Goal: Task Accomplishment & Management: Use online tool/utility

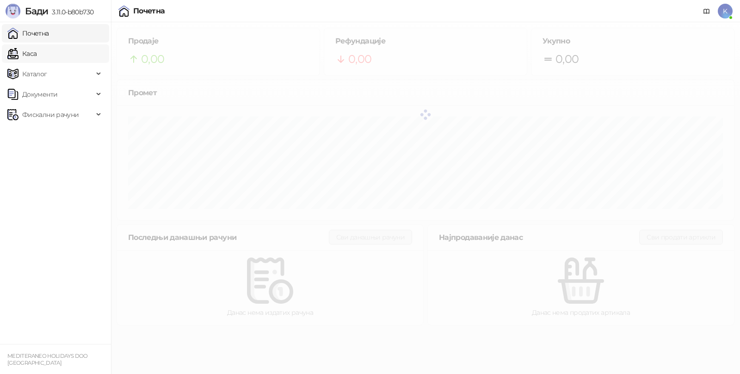
click at [37, 50] on link "Каса" at bounding box center [21, 53] width 29 height 18
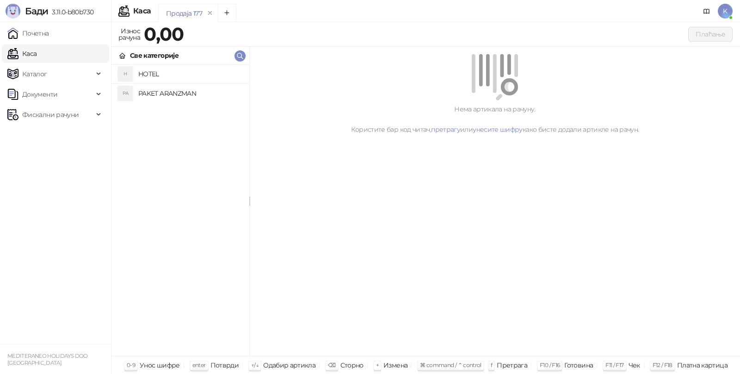
click at [173, 89] on h4 "PAKET ARANZMAN" at bounding box center [190, 93] width 104 height 15
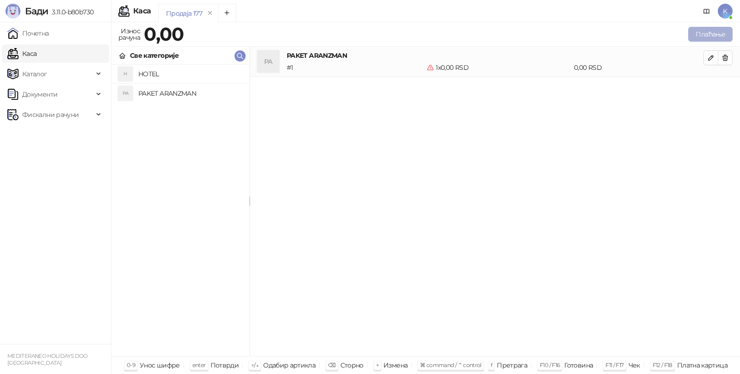
click at [696, 30] on button "Плаћање" at bounding box center [710, 34] width 44 height 15
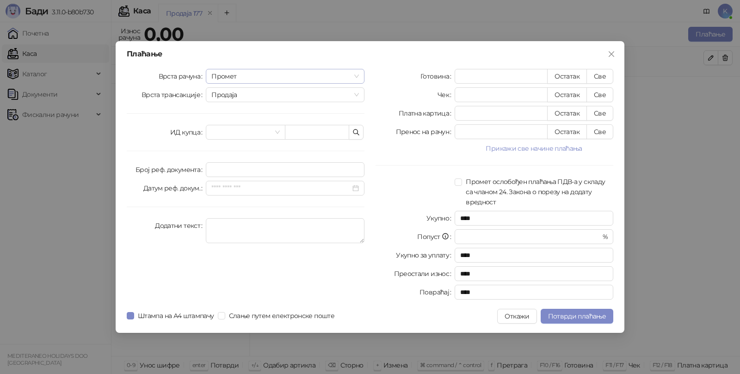
click at [224, 80] on span "Промет" at bounding box center [284, 76] width 147 height 14
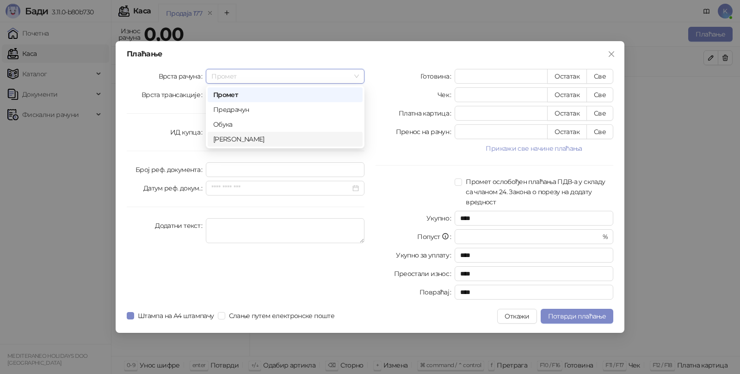
click at [225, 137] on div "[PERSON_NAME]" at bounding box center [285, 139] width 144 height 10
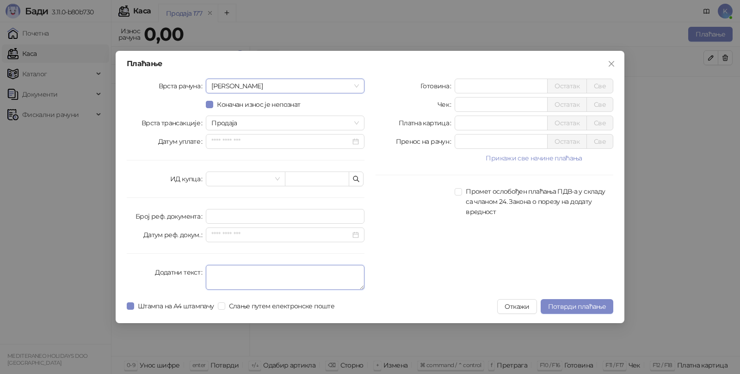
click at [216, 272] on textarea "Додатни текст" at bounding box center [285, 277] width 159 height 25
type textarea "*********"
click at [478, 124] on input "*" at bounding box center [501, 123] width 92 height 14
type input "******"
click at [562, 304] on span "Потврди плаћање" at bounding box center [577, 306] width 58 height 8
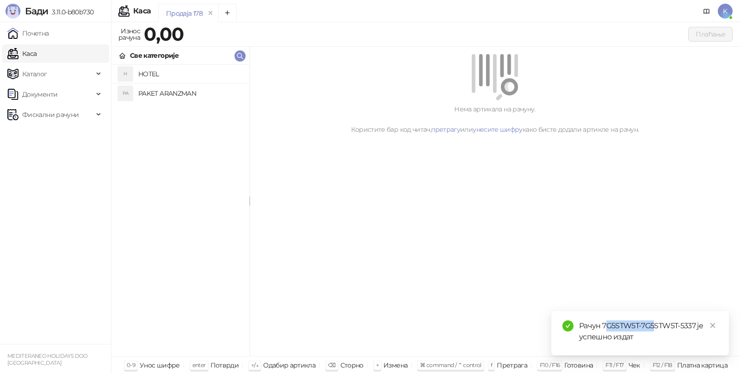
drag, startPoint x: 604, startPoint y: 323, endPoint x: 654, endPoint y: 321, distance: 49.5
click at [654, 322] on div "Рачун 7G5STW5T-7G5STW5T-5337 је успешно издат" at bounding box center [648, 331] width 139 height 22
drag, startPoint x: 602, startPoint y: 324, endPoint x: 696, endPoint y: 324, distance: 93.9
click at [696, 324] on div "Рачун 7G5STW5T-7G5STW5T-5337 је успешно издат" at bounding box center [648, 331] width 139 height 22
copy div "7G5STW5T-7G5STW5T-5337"
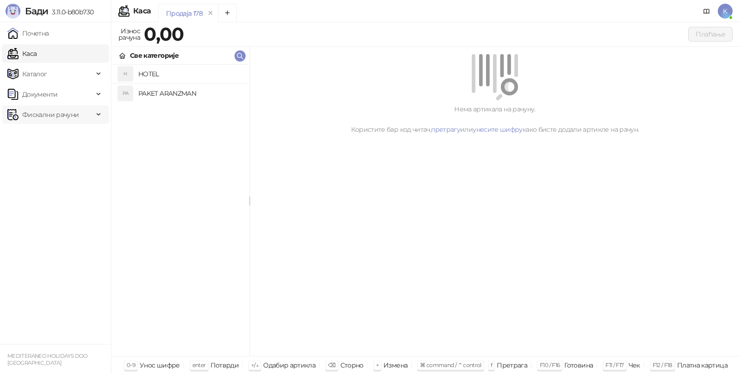
click at [66, 111] on span "Фискални рачуни" at bounding box center [50, 114] width 56 height 18
click at [56, 132] on link "Издати рачуни" at bounding box center [42, 135] width 62 height 18
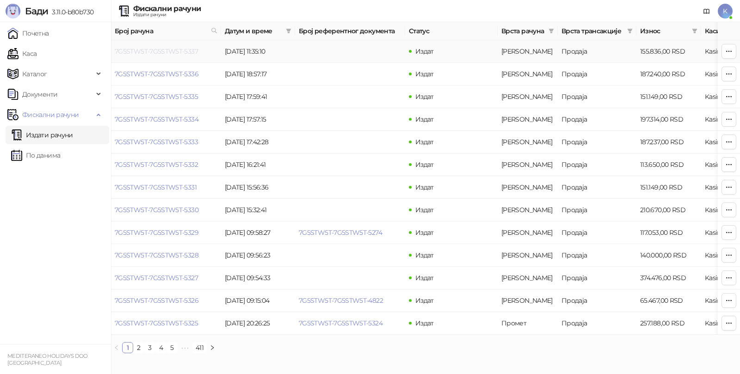
click at [170, 50] on link "7G5STW5T-7G5STW5T-5337" at bounding box center [156, 51] width 83 height 8
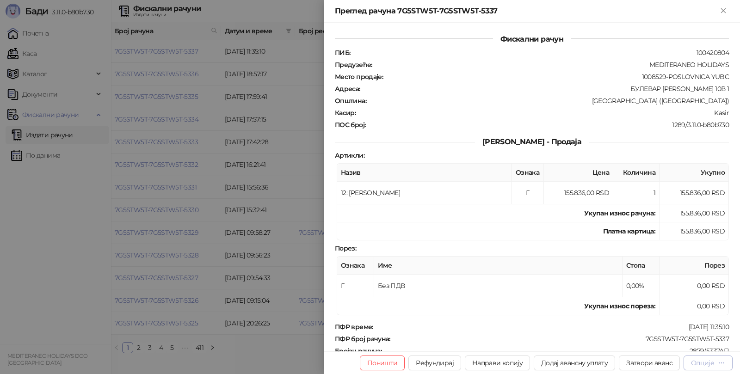
click at [710, 360] on div "Опције" at bounding box center [702, 363] width 23 height 8
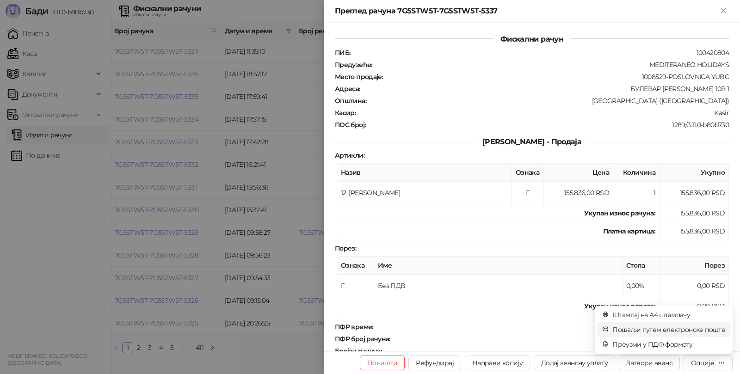
click at [657, 329] on span "Пошаљи путем електронске поште" at bounding box center [668, 330] width 113 height 10
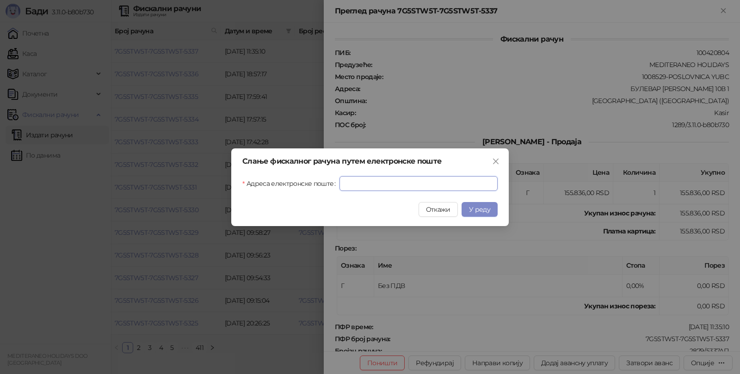
click at [439, 184] on input "Адреса електронске поште" at bounding box center [418, 183] width 158 height 15
paste input "**********"
click at [480, 206] on span "У реду" at bounding box center [479, 209] width 21 height 8
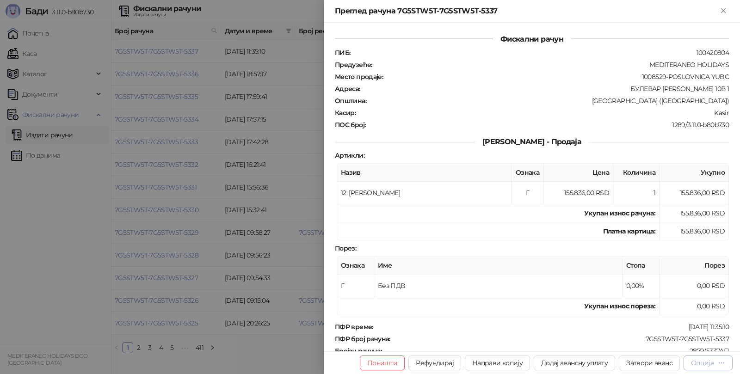
click at [711, 364] on div "Опције" at bounding box center [702, 363] width 23 height 8
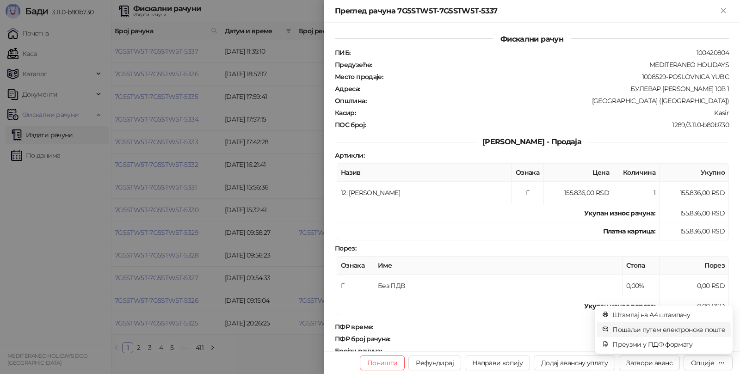
click at [682, 328] on span "Пошаљи путем електронске поште" at bounding box center [668, 330] width 113 height 10
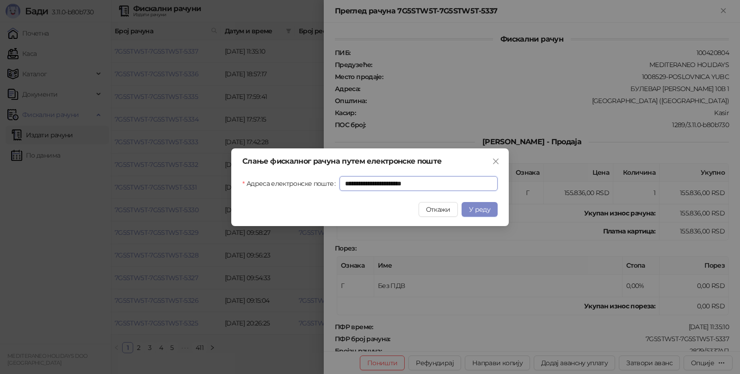
drag, startPoint x: 443, startPoint y: 182, endPoint x: 276, endPoint y: 178, distance: 167.0
click at [276, 178] on div "**********" at bounding box center [369, 183] width 255 height 15
paste input "text"
type input "**********"
click at [477, 214] on button "У реду" at bounding box center [479, 209] width 36 height 15
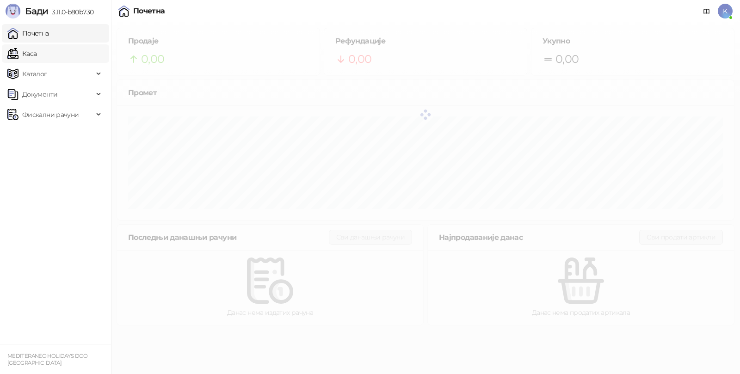
click at [37, 57] on link "Каса" at bounding box center [21, 53] width 29 height 18
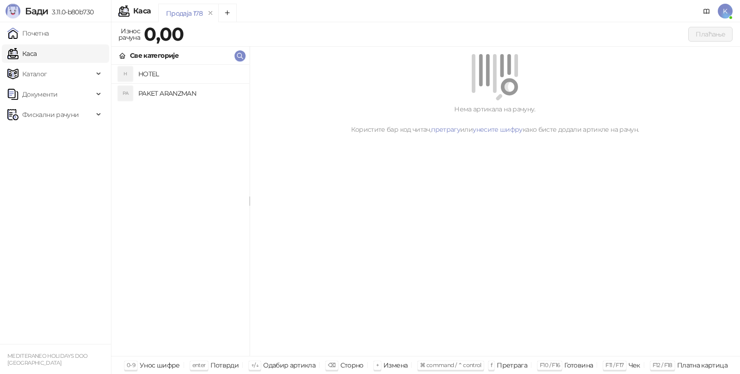
click at [150, 94] on h4 "PAKET ARANZMAN" at bounding box center [190, 93] width 104 height 15
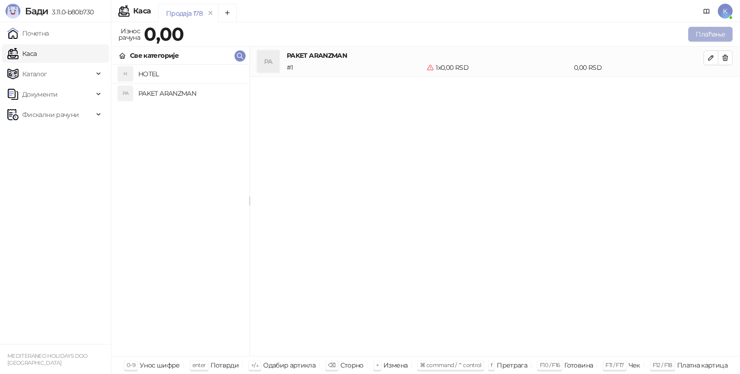
click at [715, 34] on button "Плаћање" at bounding box center [710, 34] width 44 height 15
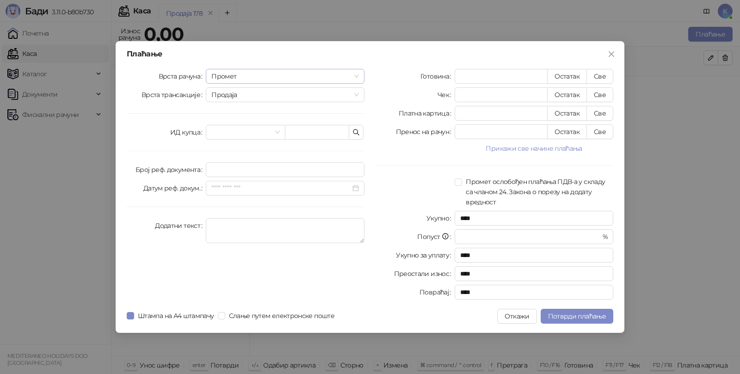
click at [251, 74] on span "Промет" at bounding box center [284, 76] width 147 height 14
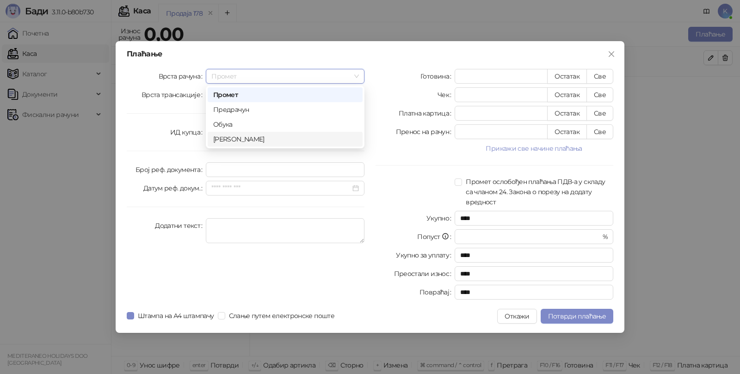
click at [234, 139] on div "[PERSON_NAME]" at bounding box center [285, 139] width 144 height 10
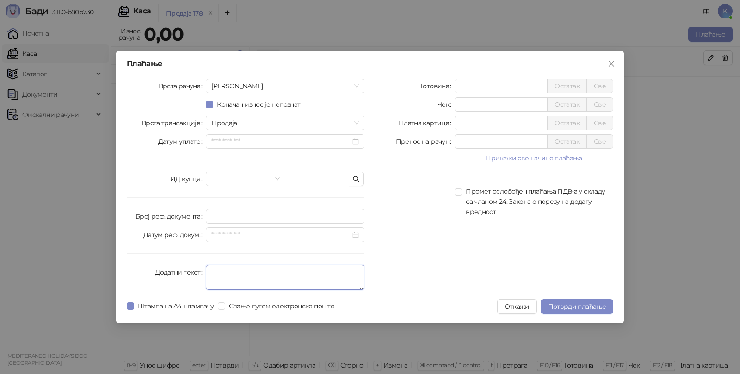
click at [226, 276] on textarea "Додатни текст" at bounding box center [285, 277] width 159 height 25
type textarea "*********"
click at [468, 120] on input "*" at bounding box center [501, 123] width 92 height 14
type input "******"
click at [560, 310] on button "Потврди плаћање" at bounding box center [576, 306] width 73 height 15
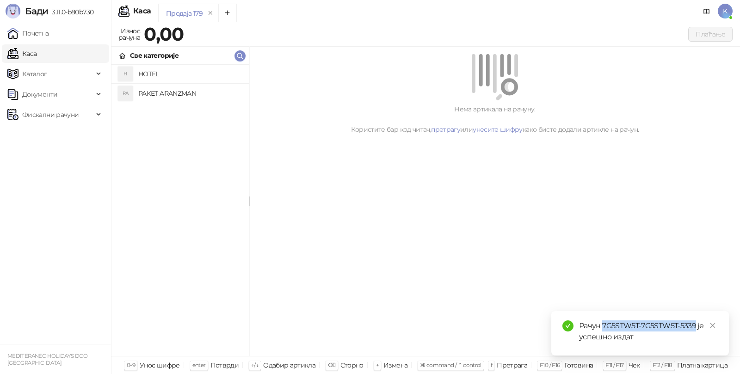
drag, startPoint x: 603, startPoint y: 322, endPoint x: 694, endPoint y: 330, distance: 91.8
click at [694, 330] on div "Рачун 7G5STW5T-7G5STW5T-5339 је успешно издат" at bounding box center [648, 331] width 139 height 22
copy div "7G5STW5T-7G5STW5T-5339"
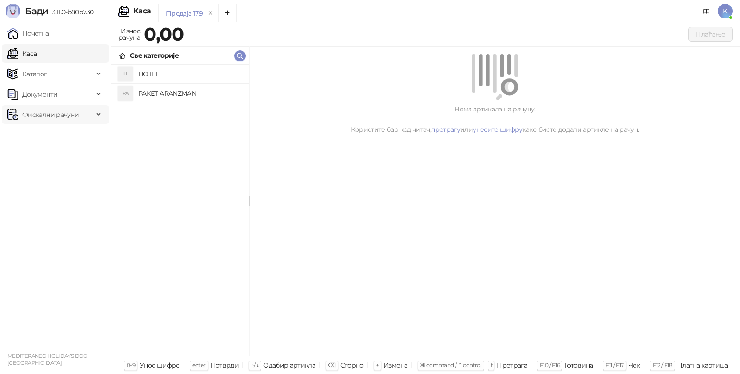
click at [50, 114] on span "Фискални рачуни" at bounding box center [50, 114] width 56 height 18
click at [51, 134] on link "Издати рачуни" at bounding box center [42, 135] width 62 height 18
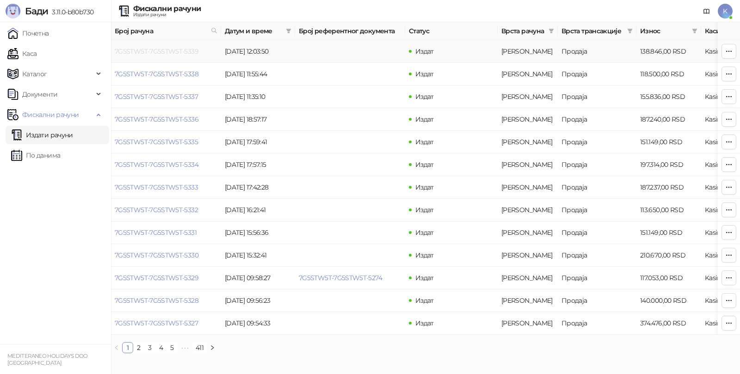
click at [191, 49] on link "7G5STW5T-7G5STW5T-5339" at bounding box center [157, 51] width 84 height 8
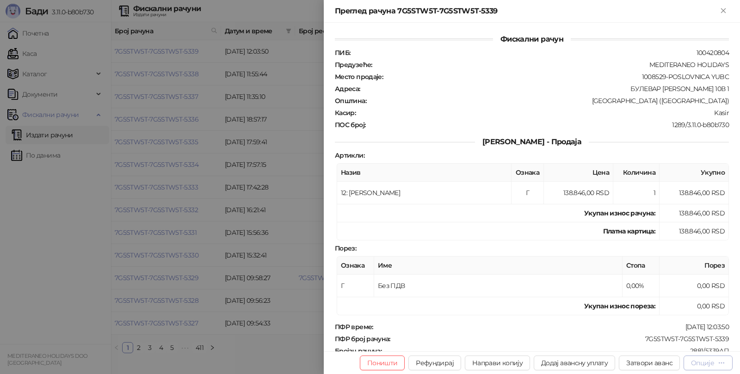
click at [711, 364] on div "Опције" at bounding box center [702, 363] width 23 height 8
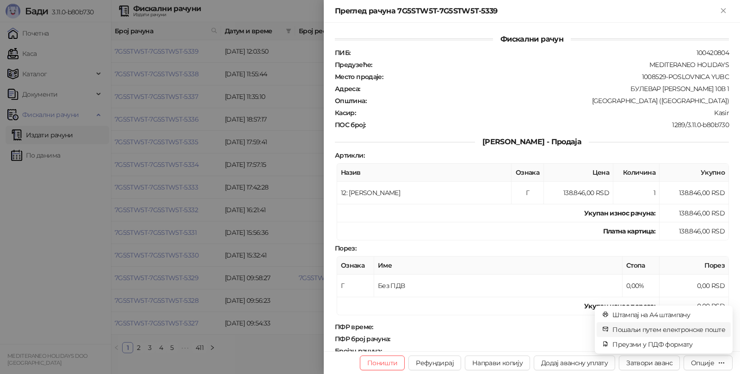
click at [654, 328] on span "Пошаљи путем електронске поште" at bounding box center [668, 330] width 113 height 10
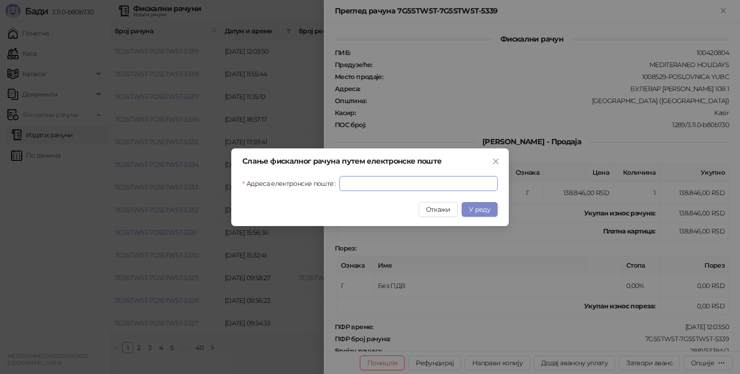
click at [436, 183] on input "Адреса електронске поште" at bounding box center [418, 183] width 158 height 15
paste input "**********"
type input "**********"
click at [474, 205] on span "У реду" at bounding box center [479, 209] width 21 height 8
